Goal: Task Accomplishment & Management: Manage account settings

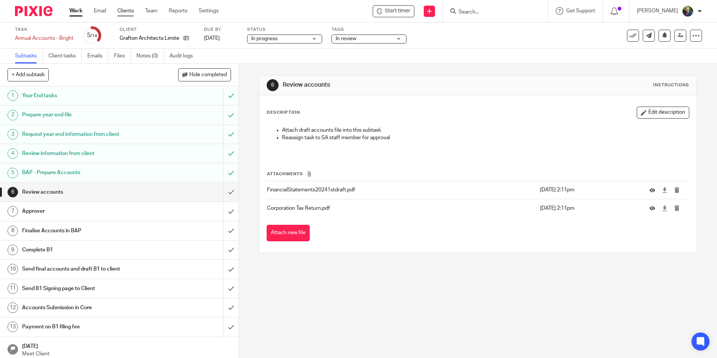
click at [125, 8] on link "Clients" at bounding box center [125, 11] width 17 height 8
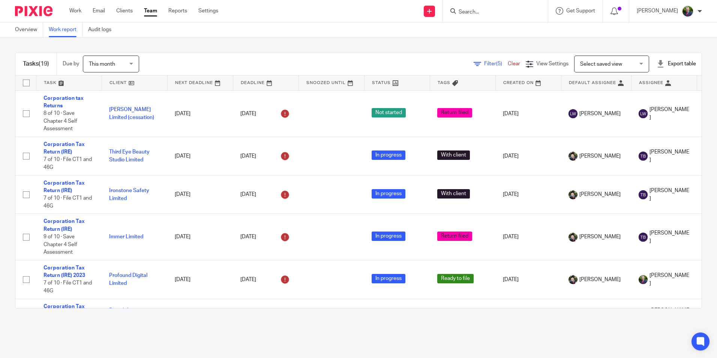
click at [64, 27] on link "Work report" at bounding box center [66, 30] width 34 height 15
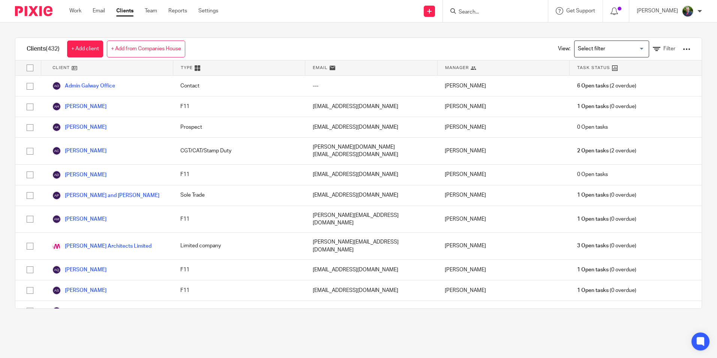
click at [493, 11] on input "Search" at bounding box center [492, 12] width 68 height 7
click at [75, 12] on link "Work" at bounding box center [75, 11] width 12 height 8
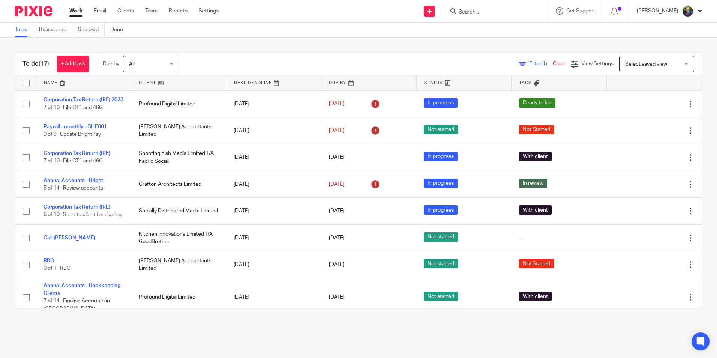
click at [146, 79] on link at bounding box center [178, 82] width 95 height 15
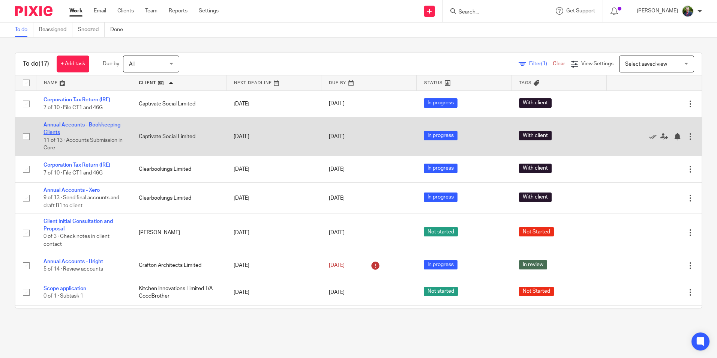
click at [94, 126] on link "Annual Accounts - Bookkeeping Clients" at bounding box center [82, 128] width 77 height 13
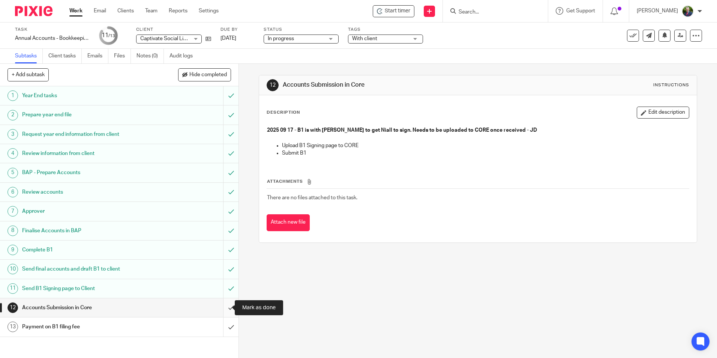
click at [223, 308] on input "submit" at bounding box center [119, 307] width 239 height 19
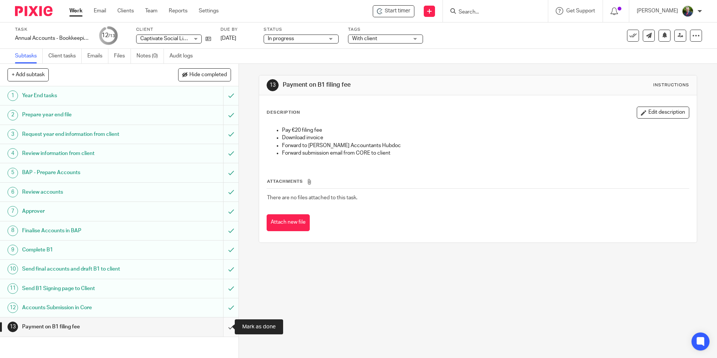
click at [223, 329] on input "submit" at bounding box center [119, 326] width 239 height 19
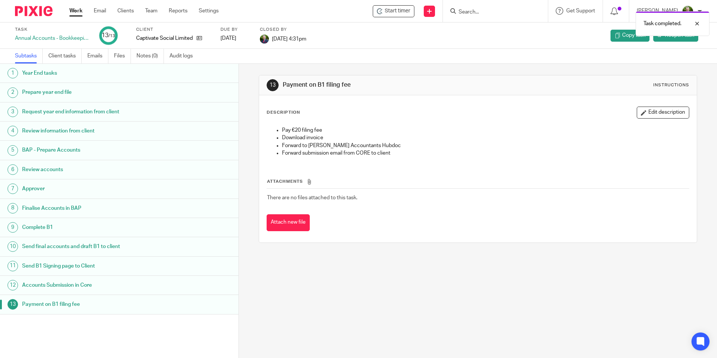
click at [78, 9] on link "Work" at bounding box center [75, 11] width 13 height 8
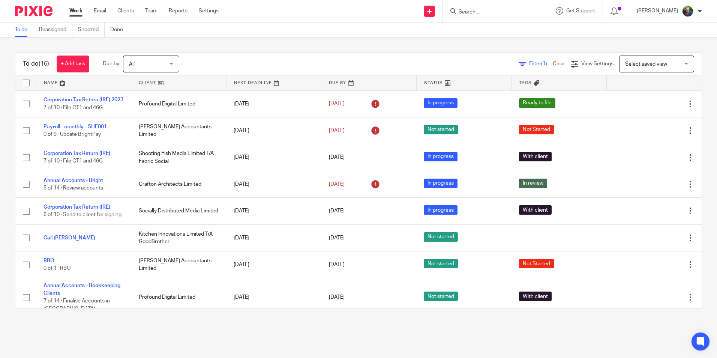
click at [3, 83] on div "To do (16) + Add task Due by All All [DATE] [DATE] This week Next week This mon…" at bounding box center [358, 181] width 717 height 286
click at [151, 83] on link at bounding box center [178, 82] width 95 height 15
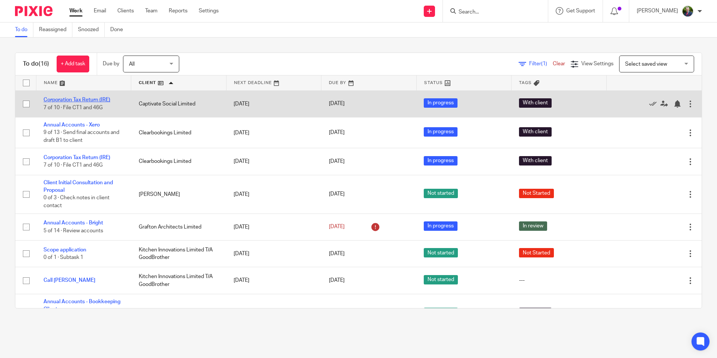
click at [98, 98] on link "Corporation Tax Return (IRE)" at bounding box center [77, 99] width 67 height 5
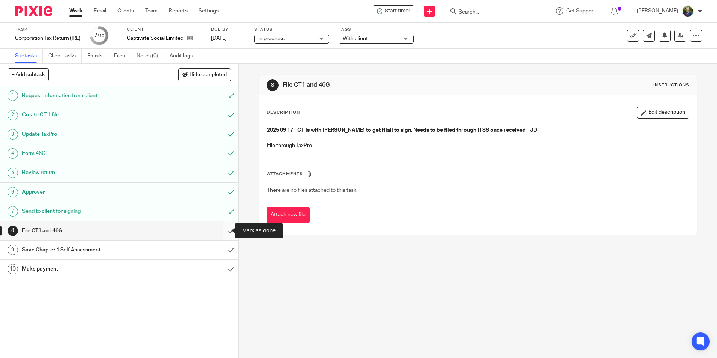
click at [222, 232] on input "submit" at bounding box center [119, 230] width 239 height 19
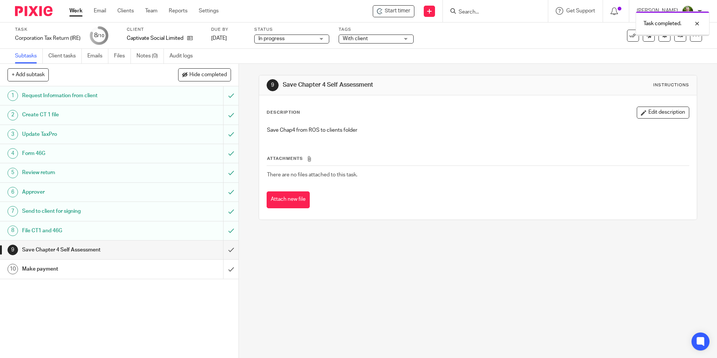
click at [389, 41] on span "With client" at bounding box center [371, 39] width 56 height 8
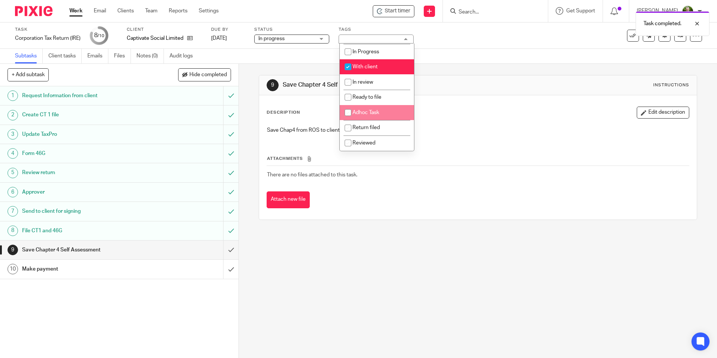
scroll to position [53, 0]
click at [377, 98] on span "Ready to file" at bounding box center [367, 97] width 29 height 5
checkbox input "true"
drag, startPoint x: 348, startPoint y: 63, endPoint x: 348, endPoint y: 68, distance: 4.5
click at [348, 65] on input "checkbox" at bounding box center [348, 67] width 14 height 14
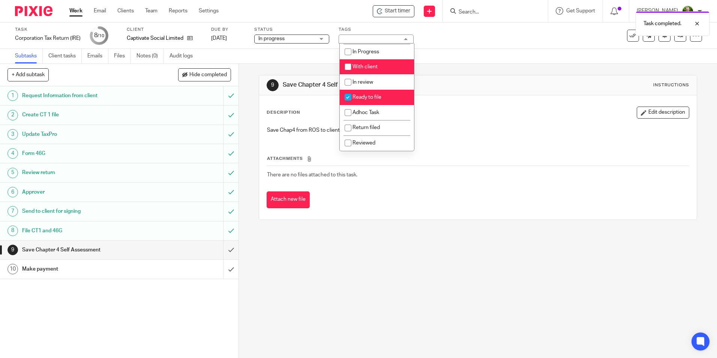
checkbox input "false"
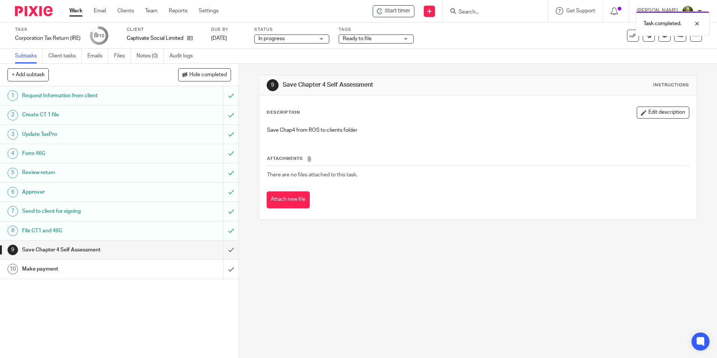
click at [408, 200] on div "Attach new file" at bounding box center [478, 199] width 422 height 17
click at [77, 9] on link "Work" at bounding box center [75, 11] width 13 height 8
